Goal: Task Accomplishment & Management: Use online tool/utility

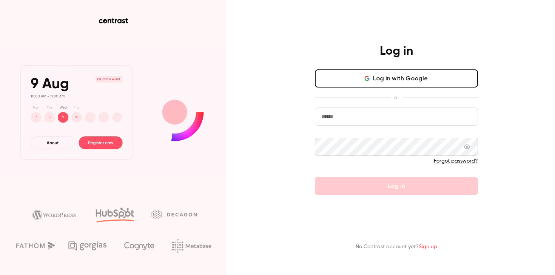
click at [360, 112] on input "email" at bounding box center [396, 117] width 163 height 18
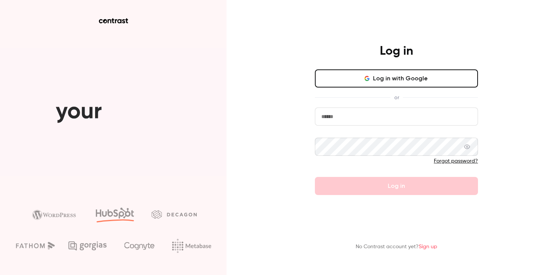
click at [478, 103] on div "Log in Log in with Google or Forgot password? Log in" at bounding box center [396, 119] width 196 height 151
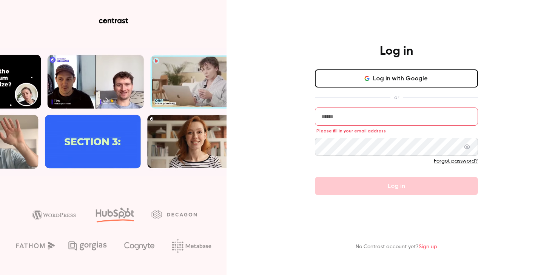
click at [470, 110] on input "email" at bounding box center [396, 117] width 163 height 18
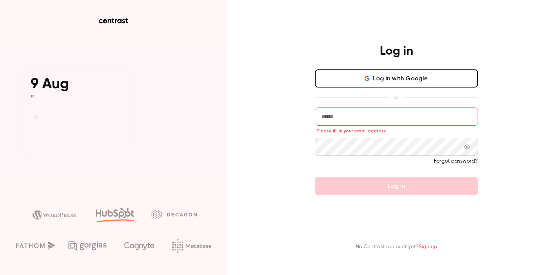
type input "**********"
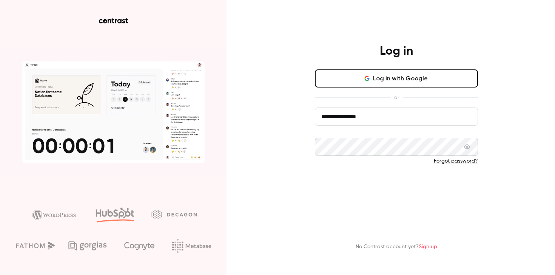
click at [375, 181] on button "Log in" at bounding box center [396, 186] width 163 height 18
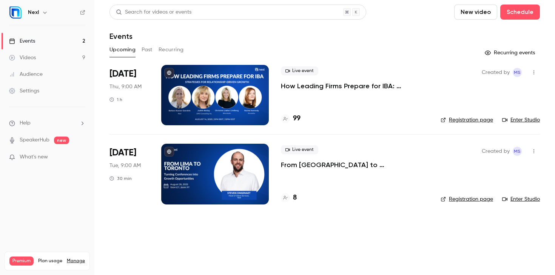
click at [328, 89] on p "How Leading Firms Prepare for IBA: Strategies for Relationship-Driven Growth" at bounding box center [355, 86] width 148 height 9
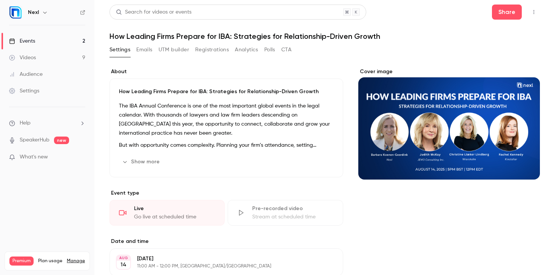
click at [210, 54] on button "Registrations" at bounding box center [212, 50] width 34 height 12
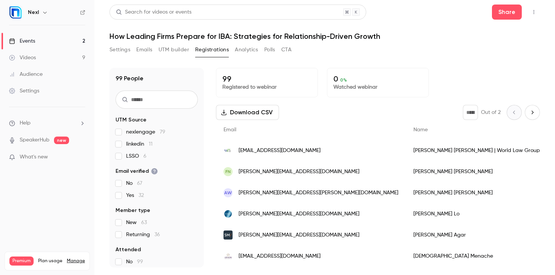
click at [261, 112] on button "Download CSV" at bounding box center [247, 112] width 63 height 15
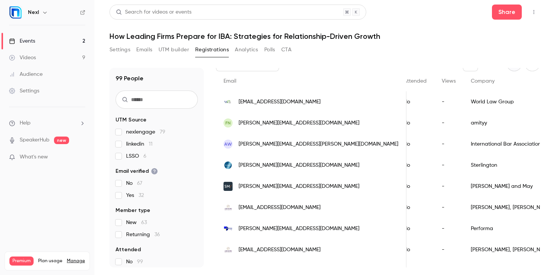
scroll to position [52, 0]
